Goal: Transaction & Acquisition: Purchase product/service

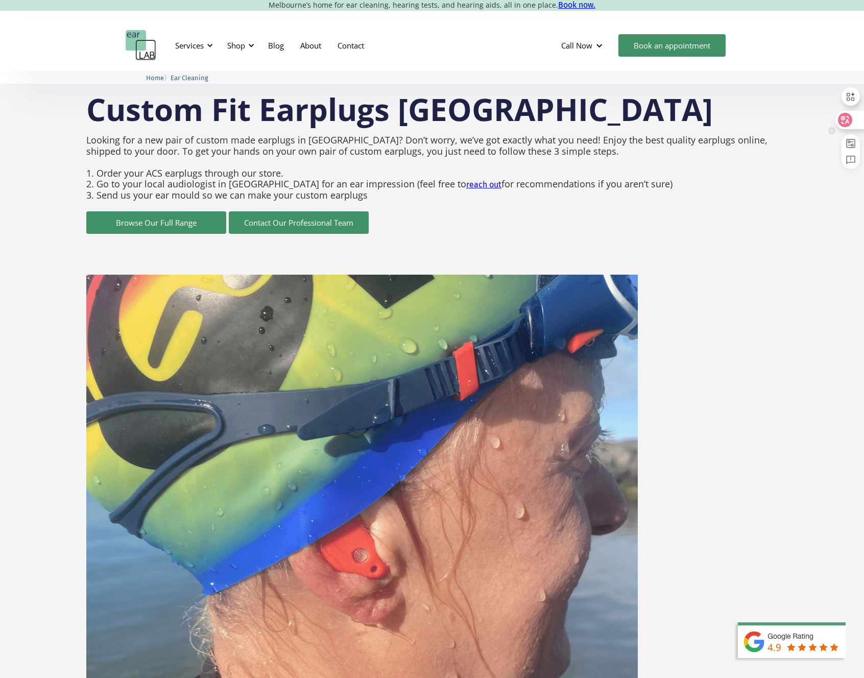
click at [849, 116] on icon at bounding box center [845, 120] width 10 height 10
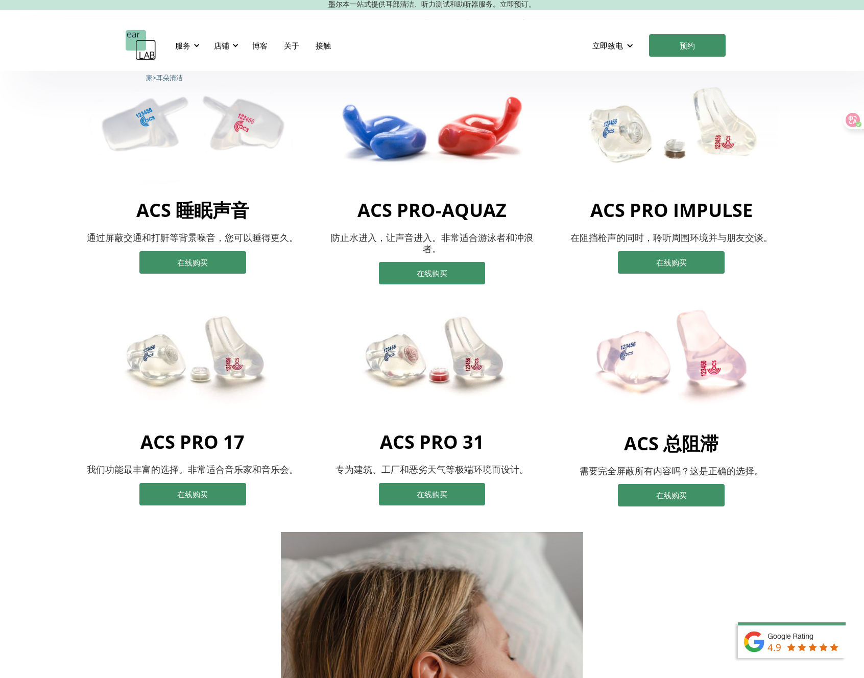
scroll to position [817, 0]
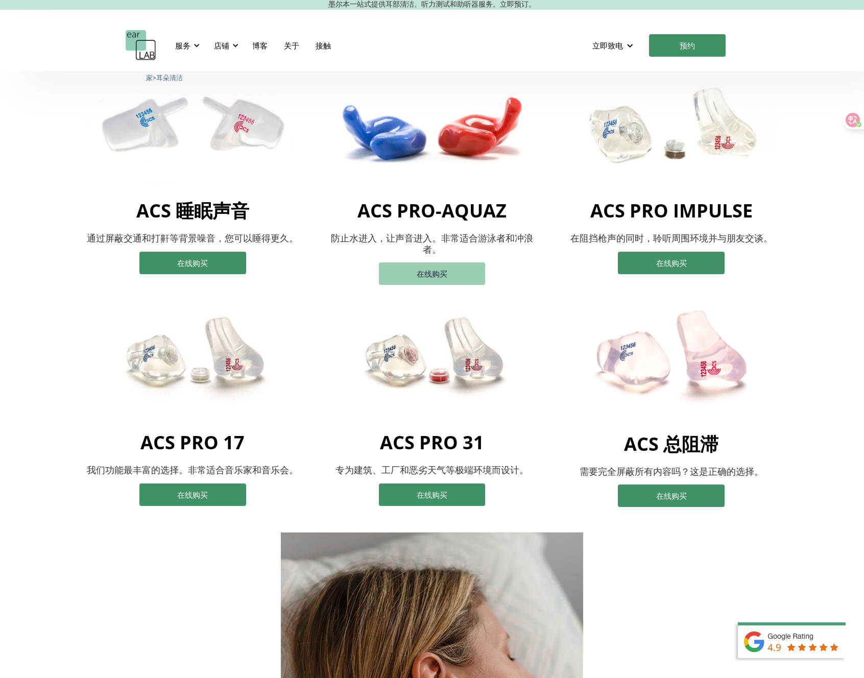
click at [452, 280] on link "在线购买" at bounding box center [432, 273] width 106 height 22
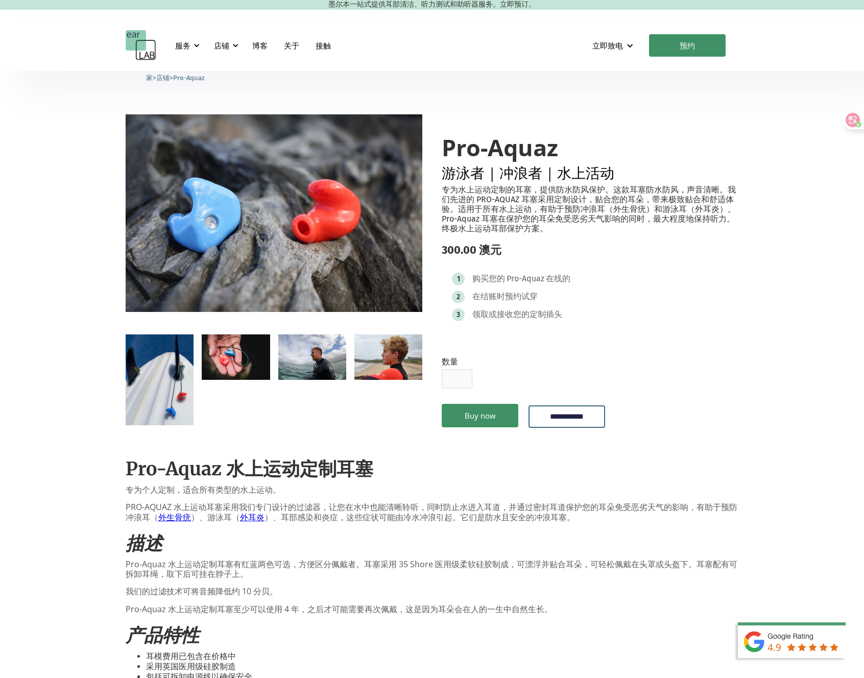
click at [233, 344] on img "open lightbox" at bounding box center [236, 356] width 68 height 45
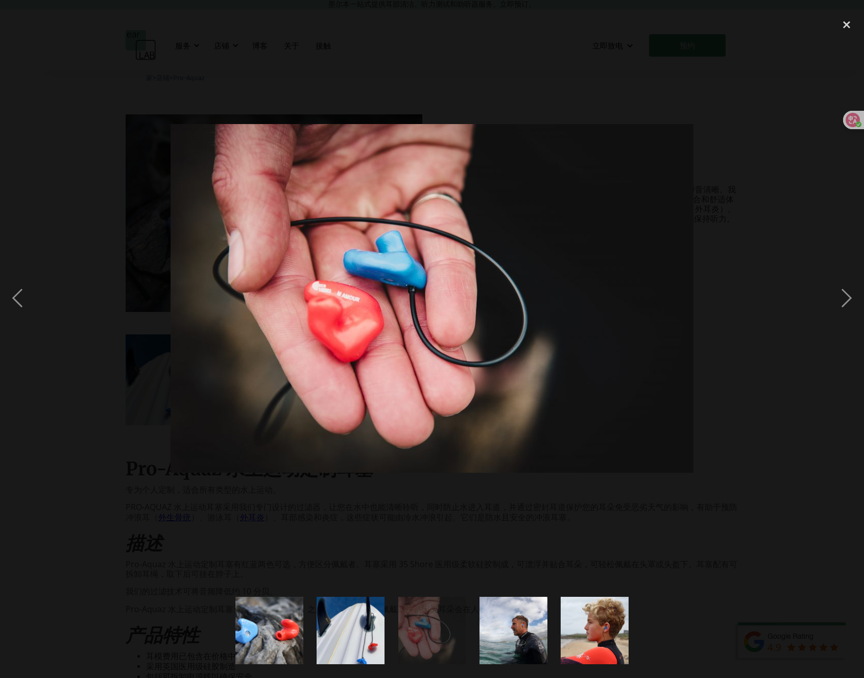
click at [122, 422] on div at bounding box center [432, 299] width 864 height 570
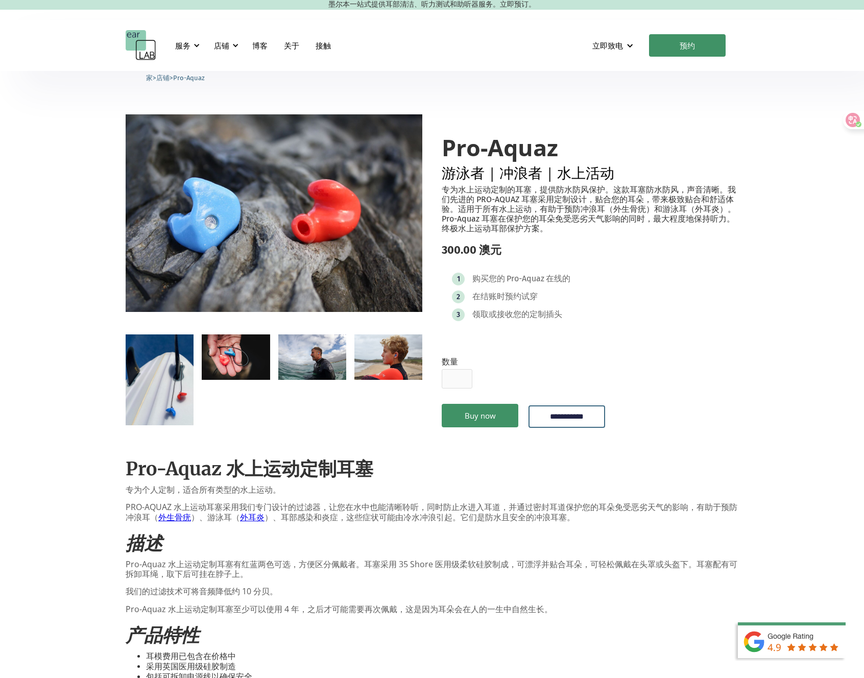
click at [344, 352] on img "open lightbox" at bounding box center [312, 356] width 68 height 45
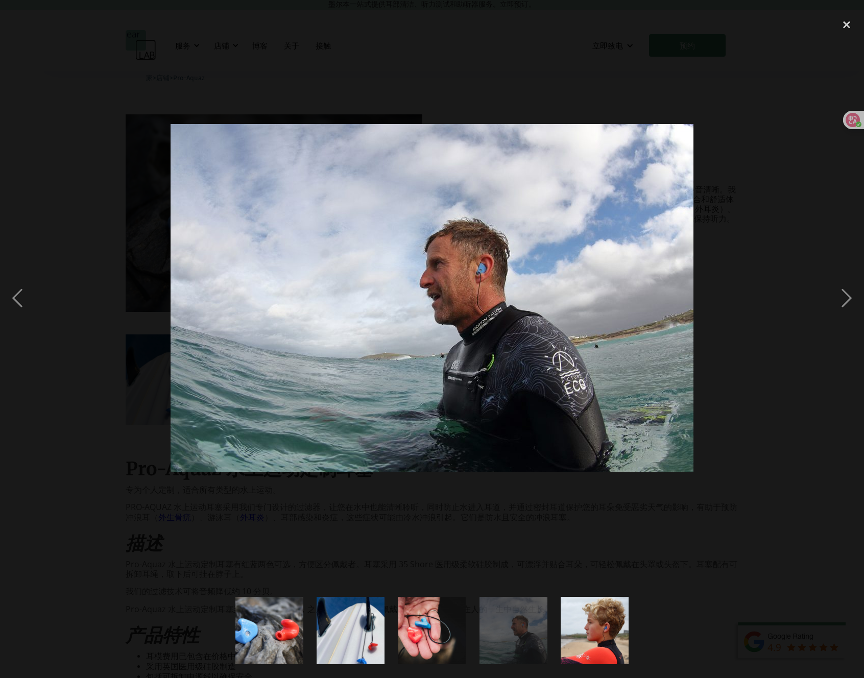
click at [155, 398] on div at bounding box center [432, 299] width 864 height 570
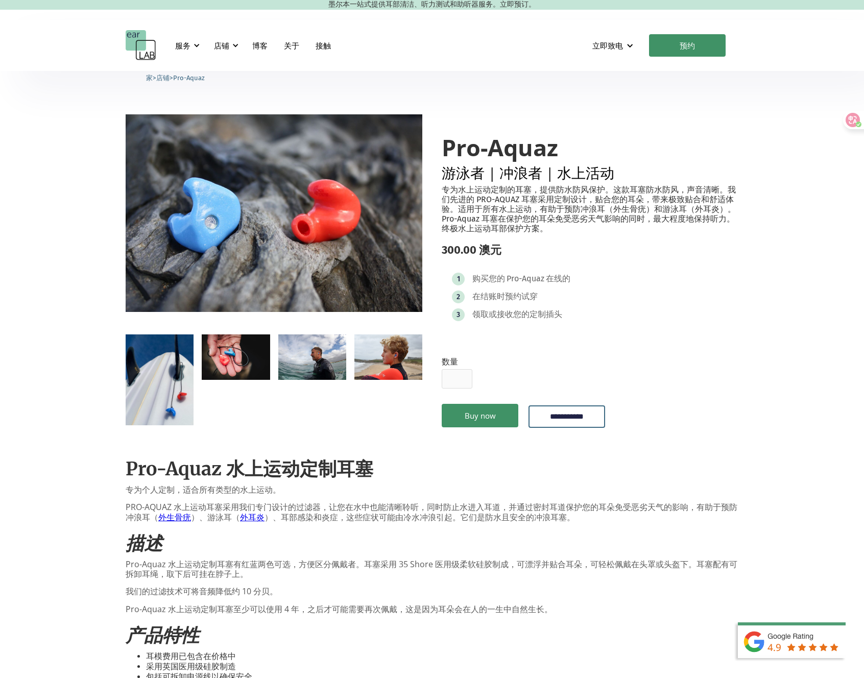
click at [406, 351] on img "open lightbox" at bounding box center [388, 356] width 68 height 45
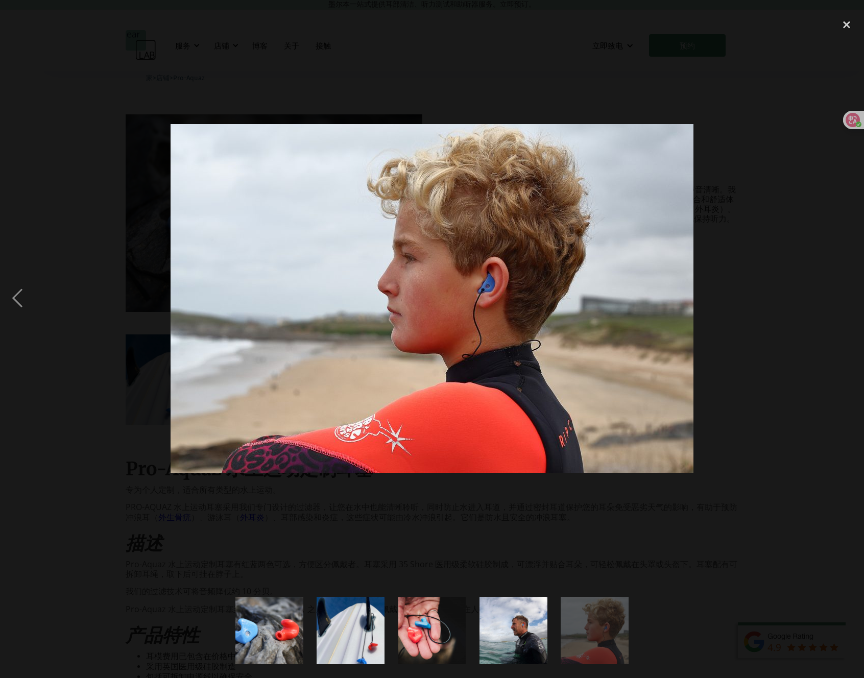
click at [109, 395] on div at bounding box center [432, 299] width 864 height 570
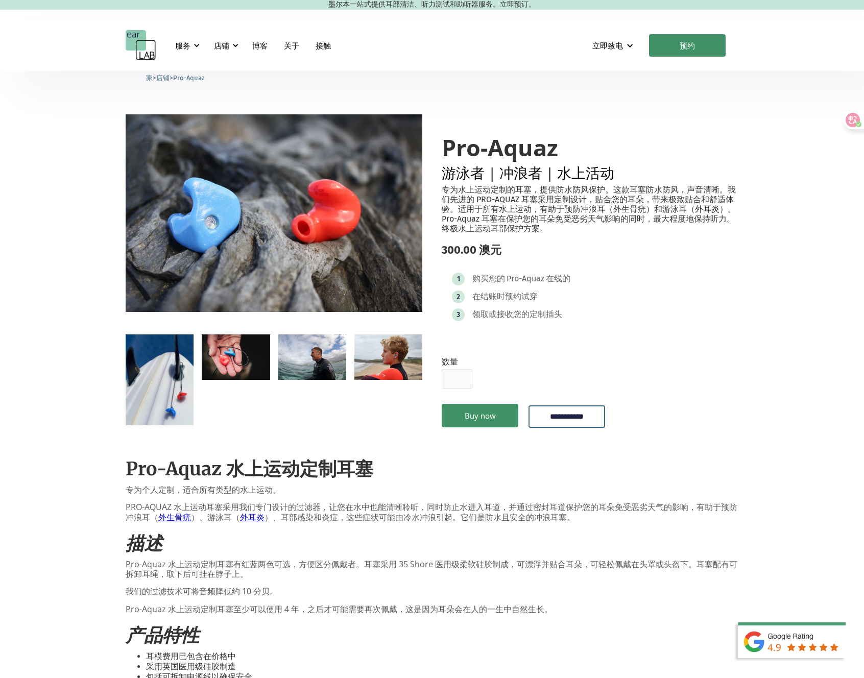
click at [166, 391] on img "open lightbox" at bounding box center [160, 379] width 68 height 90
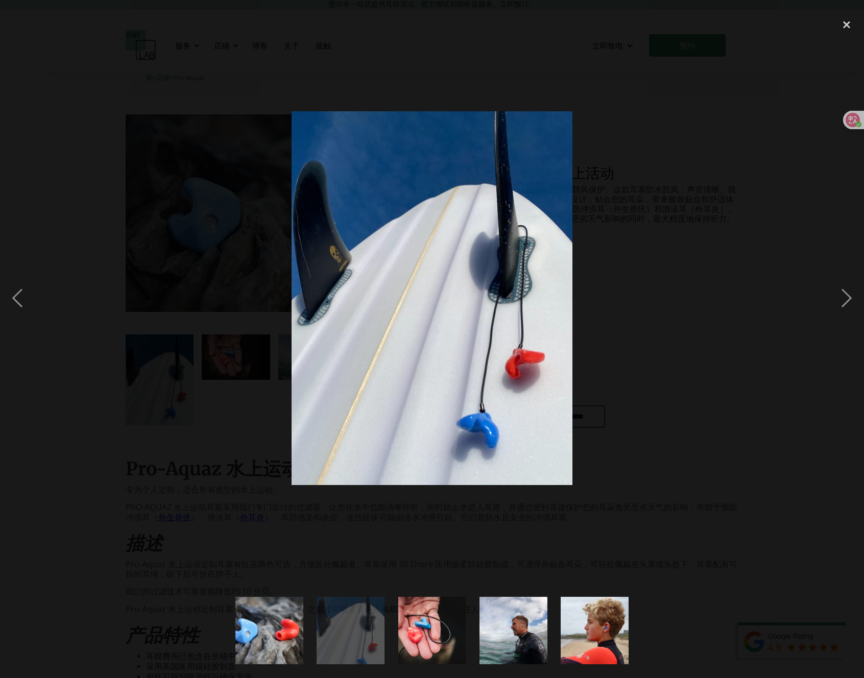
click at [110, 396] on div at bounding box center [432, 299] width 864 height 570
